Goal: Task Accomplishment & Management: Manage account settings

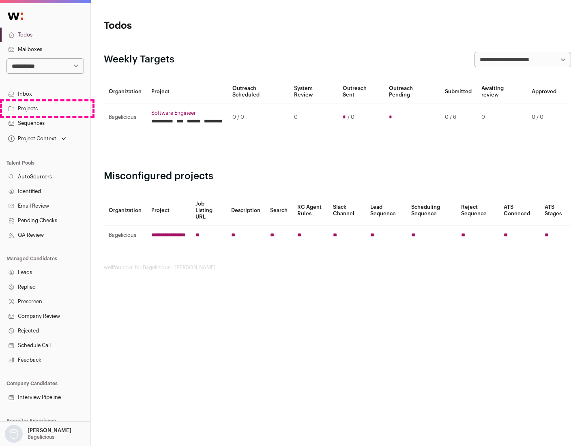
click at [45, 108] on link "Projects" at bounding box center [45, 108] width 90 height 15
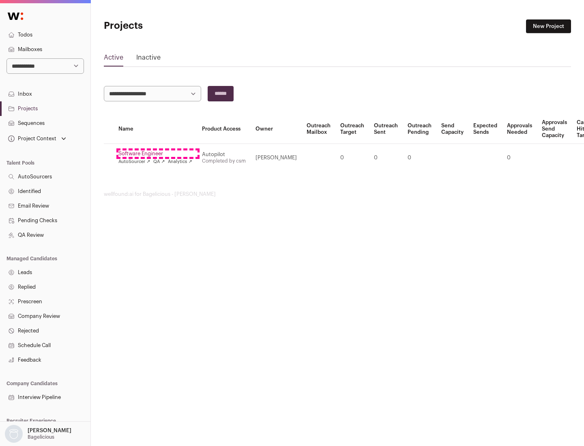
click at [158, 154] on link "Software Engineer" at bounding box center [155, 153] width 74 height 6
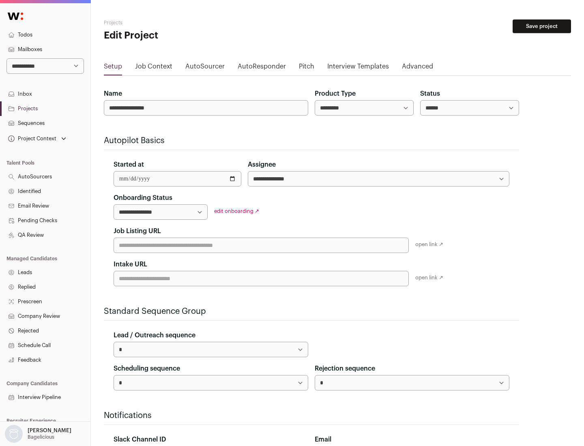
click at [542, 26] on button "Save project" at bounding box center [542, 26] width 58 height 14
